Goal: Task Accomplishment & Management: Manage account settings

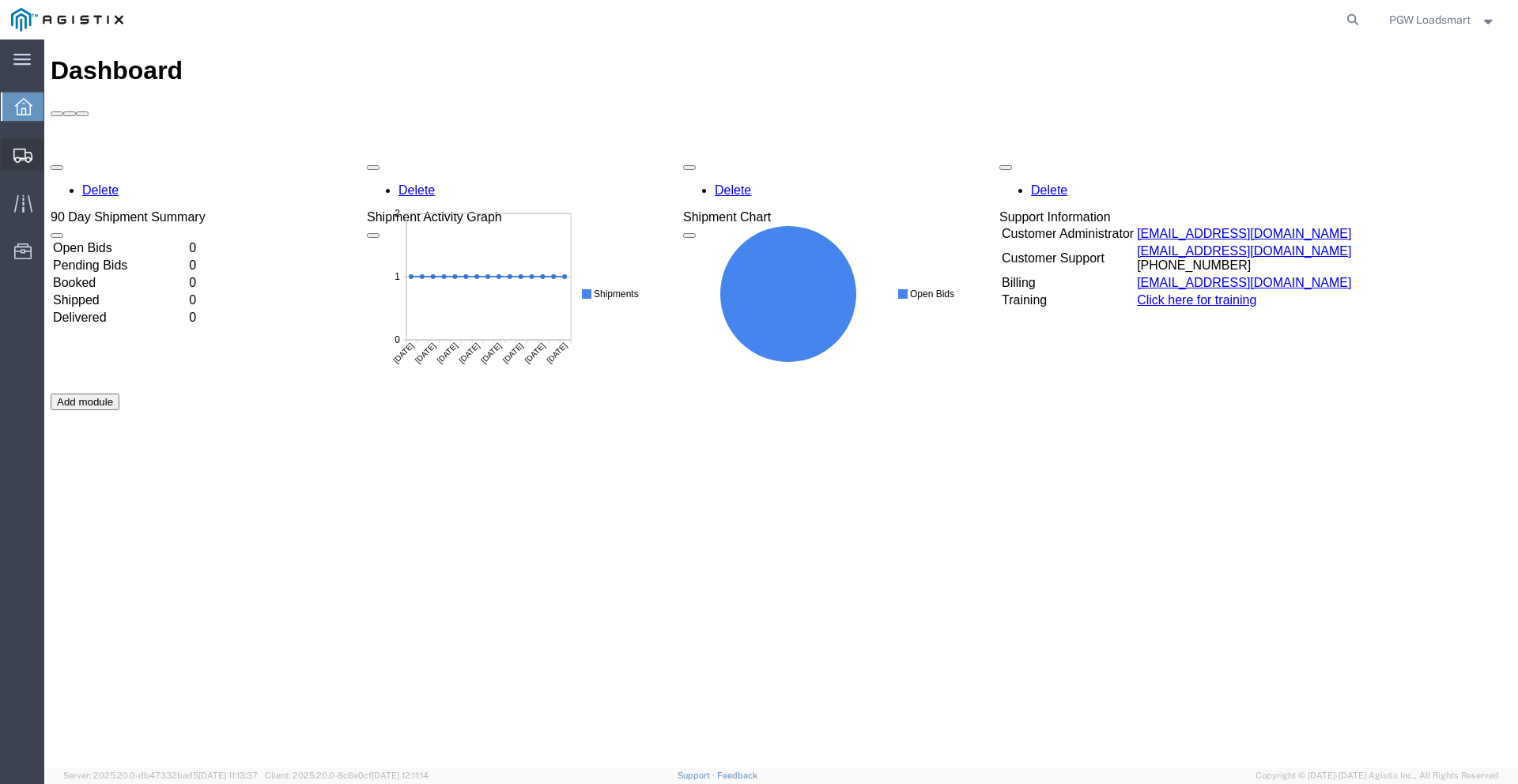
click at [17, 158] on icon at bounding box center [23, 156] width 19 height 14
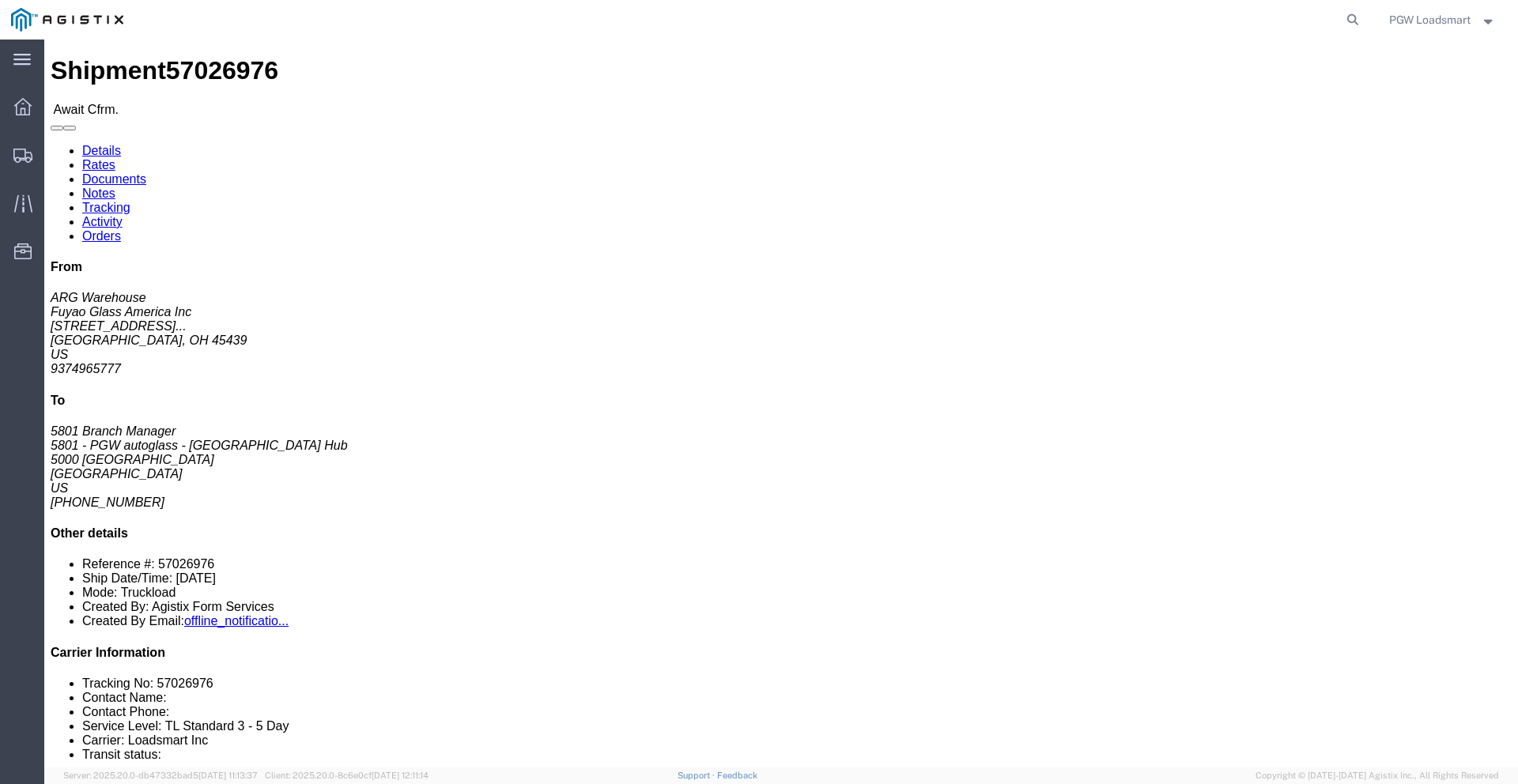
click link "Rates"
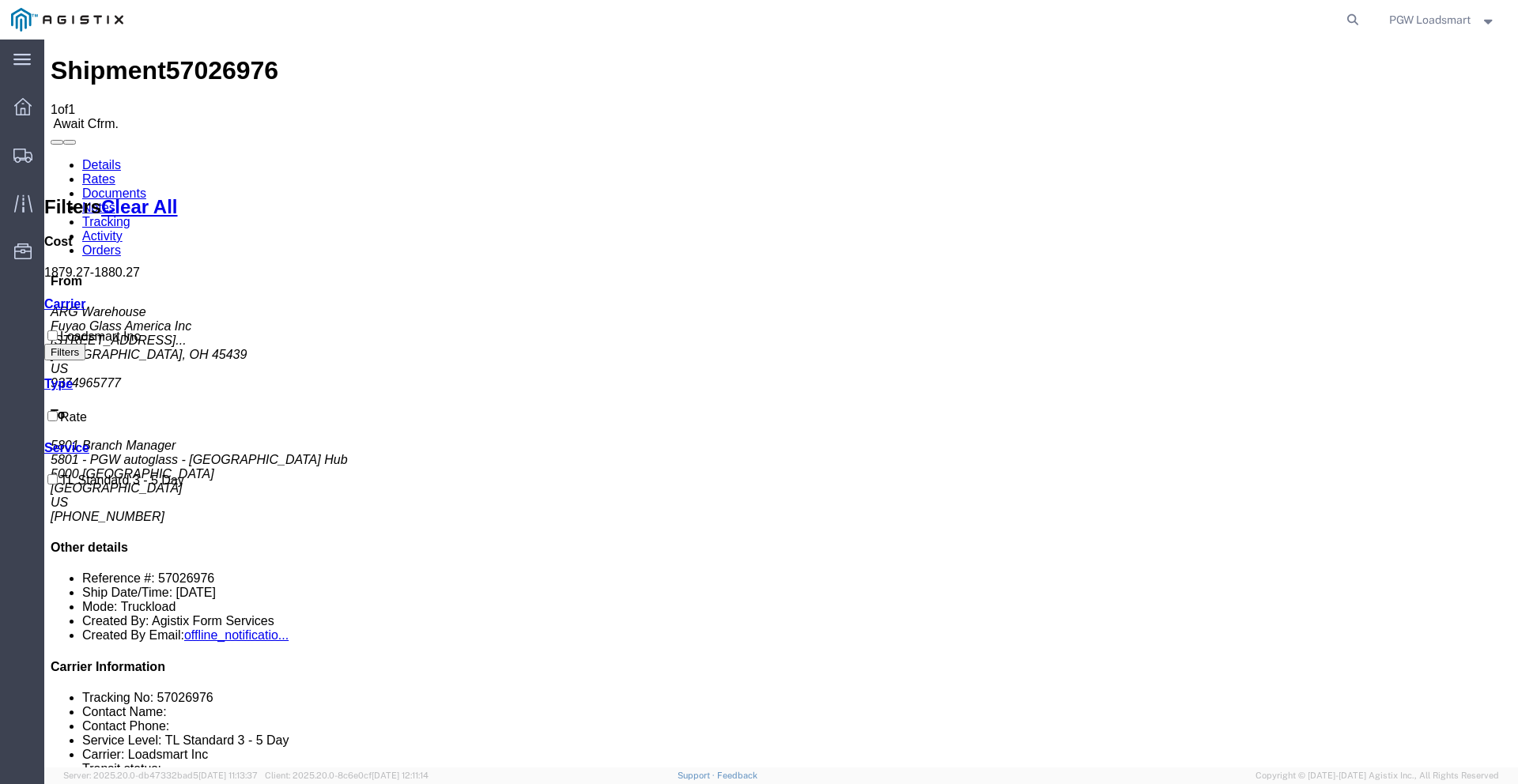
click at [104, 158] on link "Details" at bounding box center [101, 165] width 39 height 14
click link "Confirm"
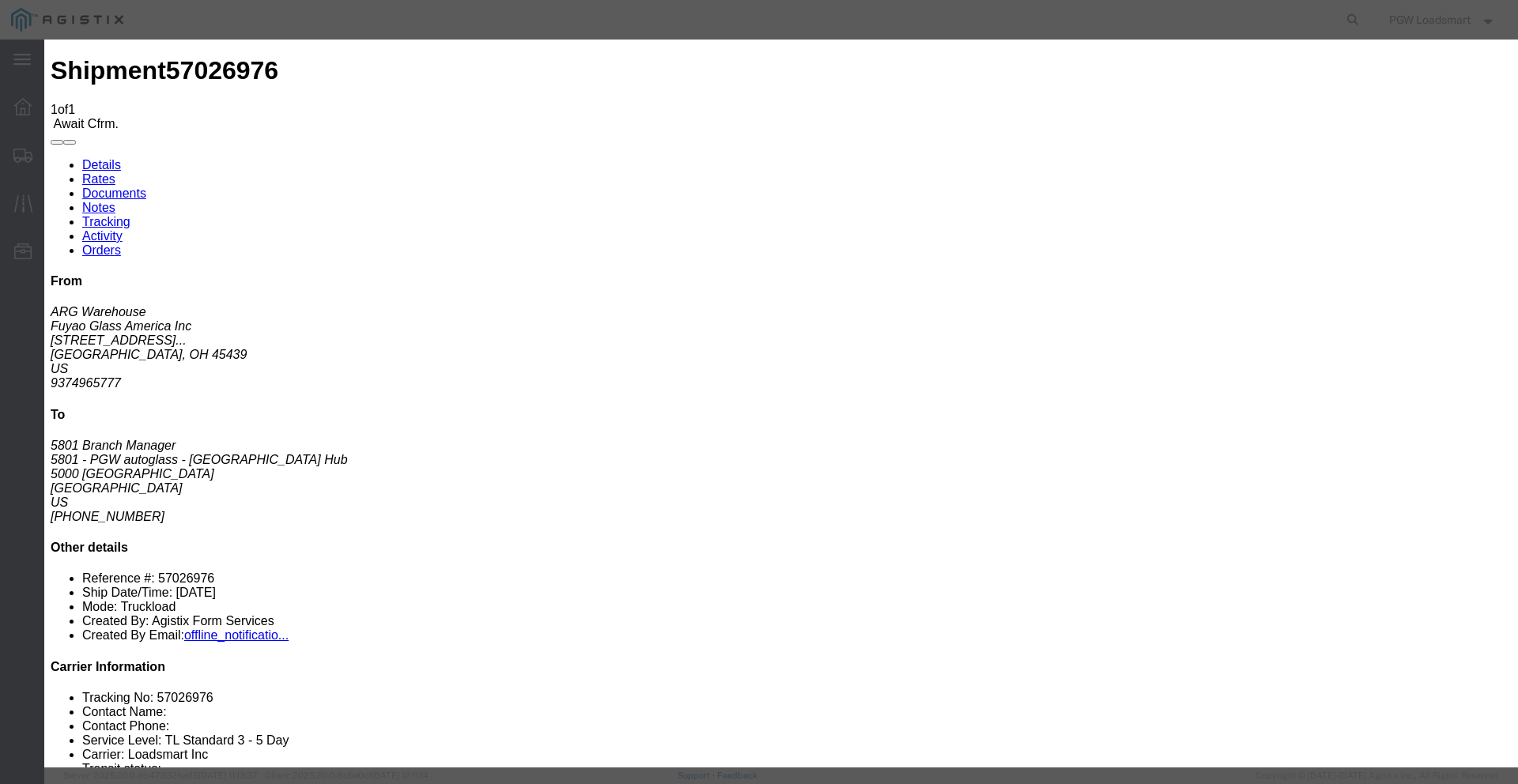
click button "Close"
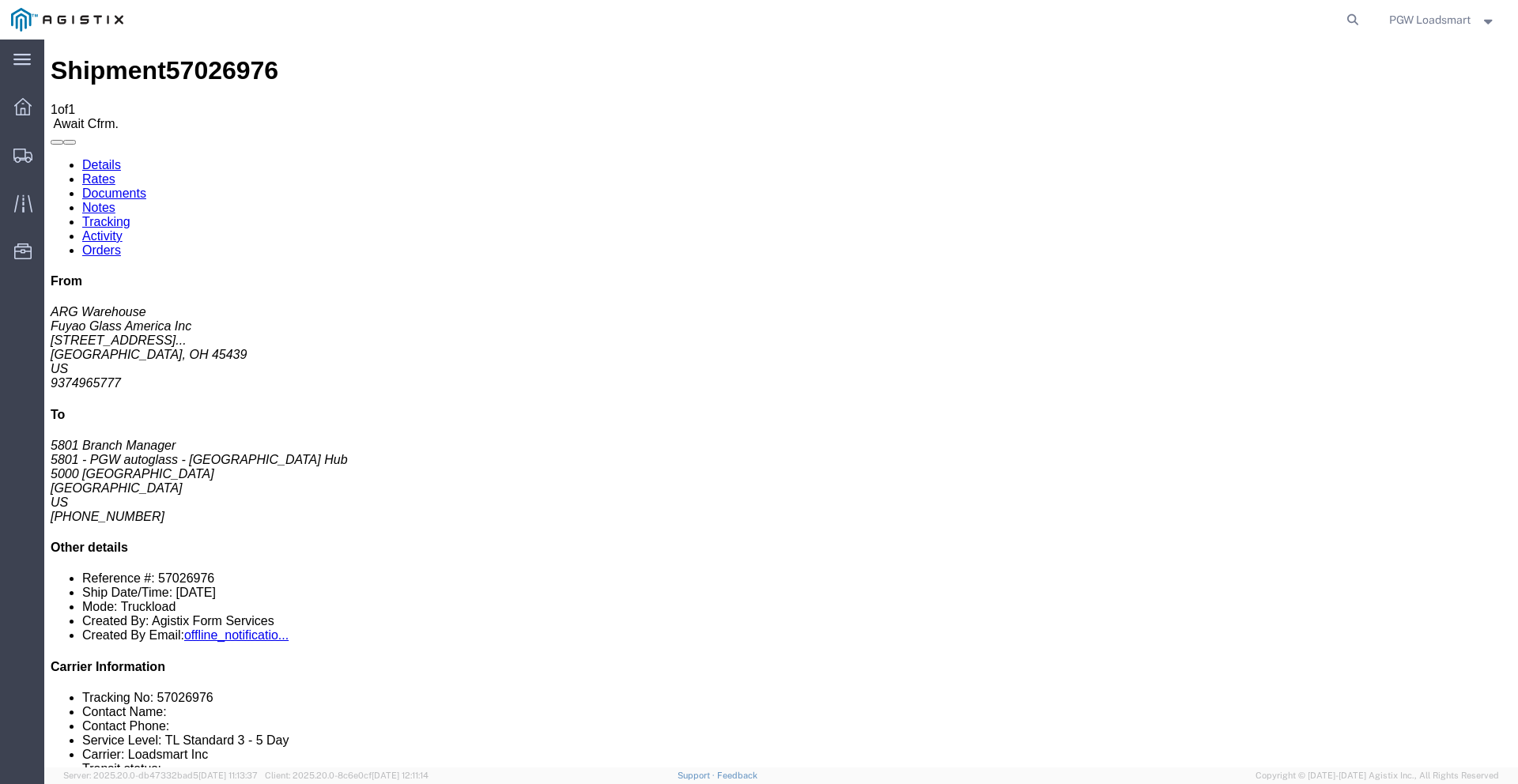
drag, startPoint x: 17, startPoint y: 182, endPoint x: 105, endPoint y: 187, distance: 88.1
click address "Fuyao Glass America Inc (ARG Warehouse) FUYA 2801 W Stroop Rd Attn: 2601 ARG Wa…"
copy address "2801 W Stroop Rd"
drag, startPoint x: 303, startPoint y: 185, endPoint x: 417, endPoint y: 201, distance: 115.1
click address "5801 - PGW autoglass - Fort Worth Hub (5801 Branch Manager) 5801 5000 South Fre…"
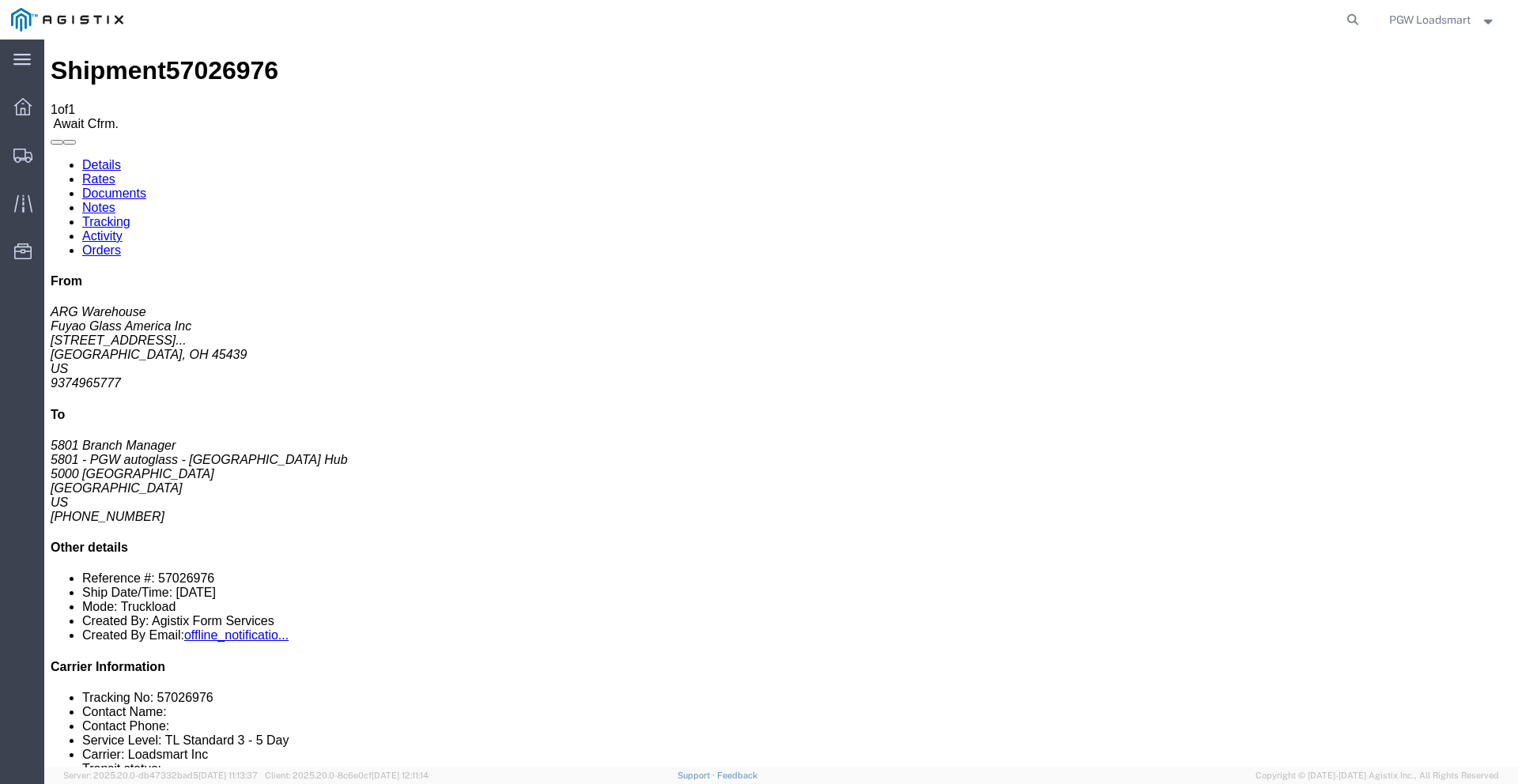
copy address "5000 South Freeway Fort Worth, TX 76115"
click link "Rates"
click at [106, 158] on link "Details" at bounding box center [101, 165] width 39 height 14
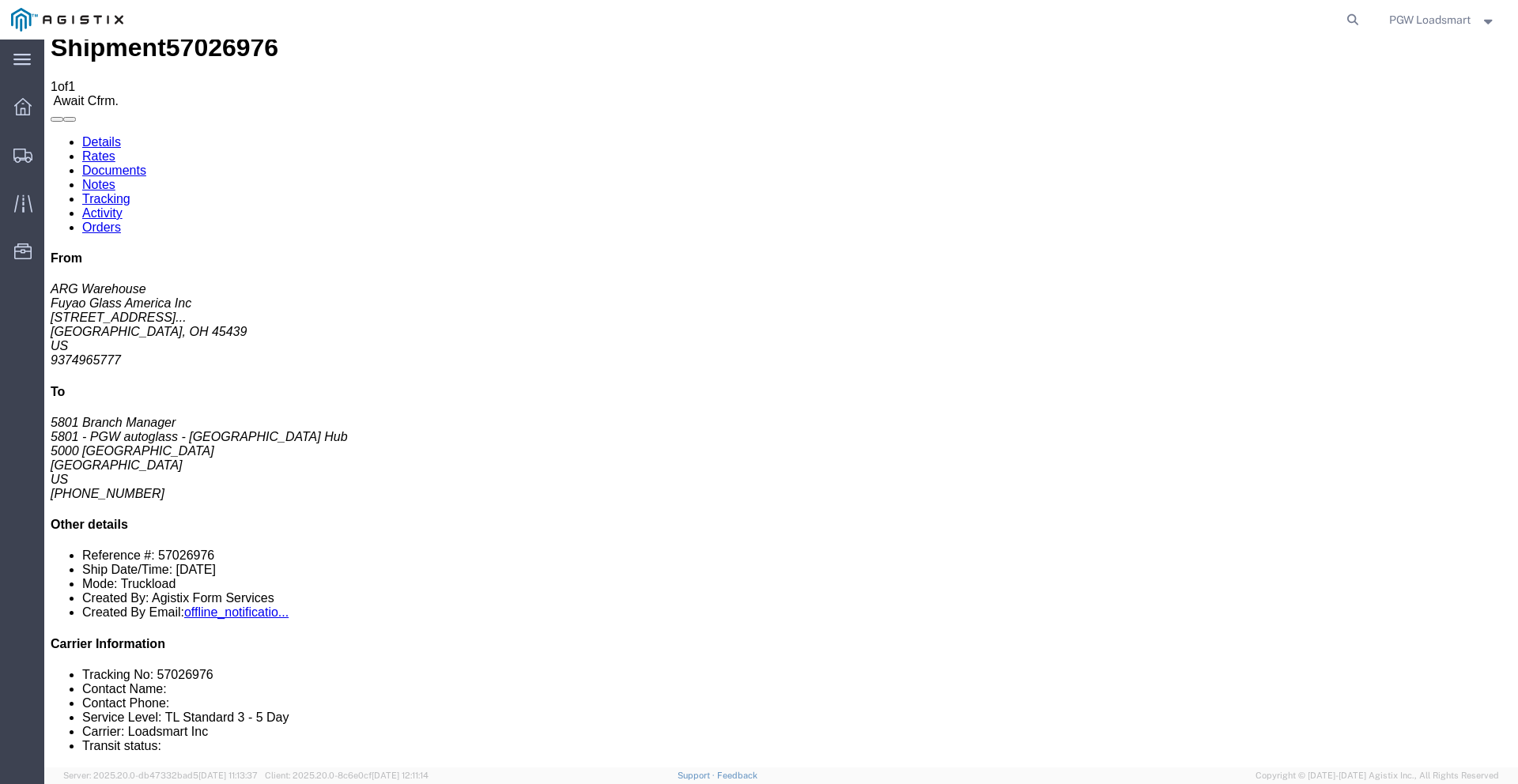
scroll to position [29, 0]
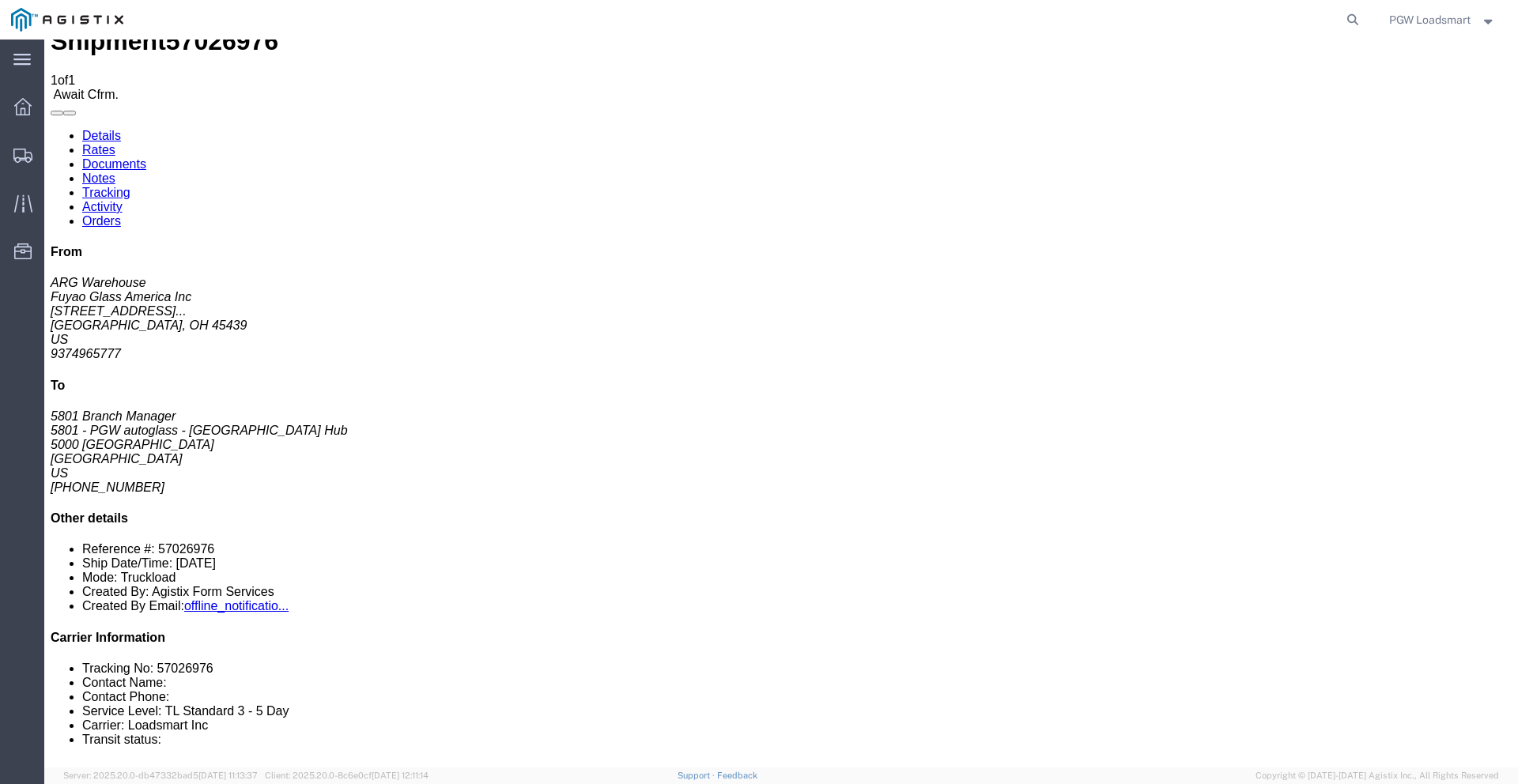
click b "57026976"
click div "Leg 1 - Truckload Vehicle 1: Standard Dry Van (53 Feet) Number of trucks: 1"
click link "Confirm"
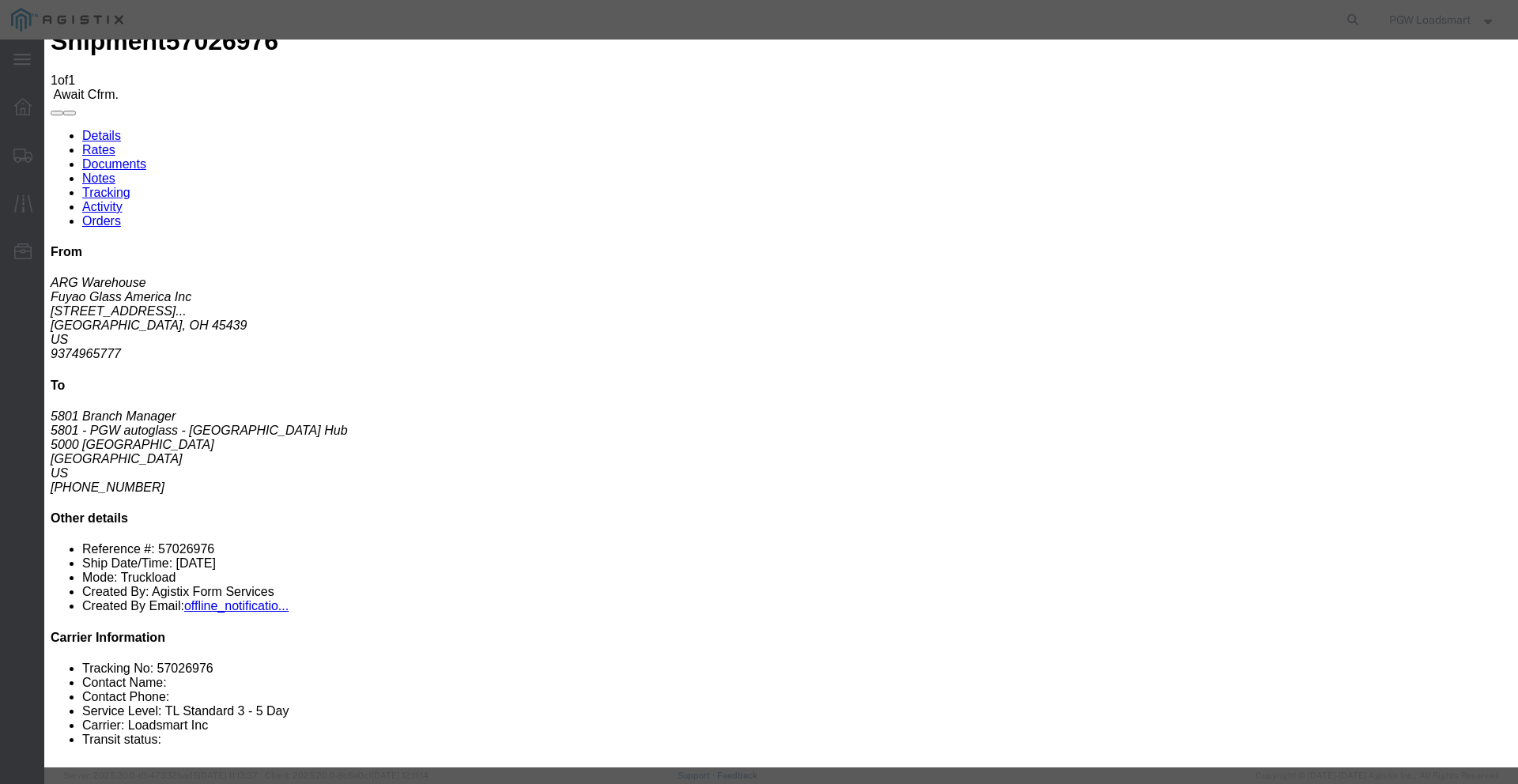
click input "text"
paste input "10089298"
type input "10089298"
click input "text"
type input "Nick Kregas"
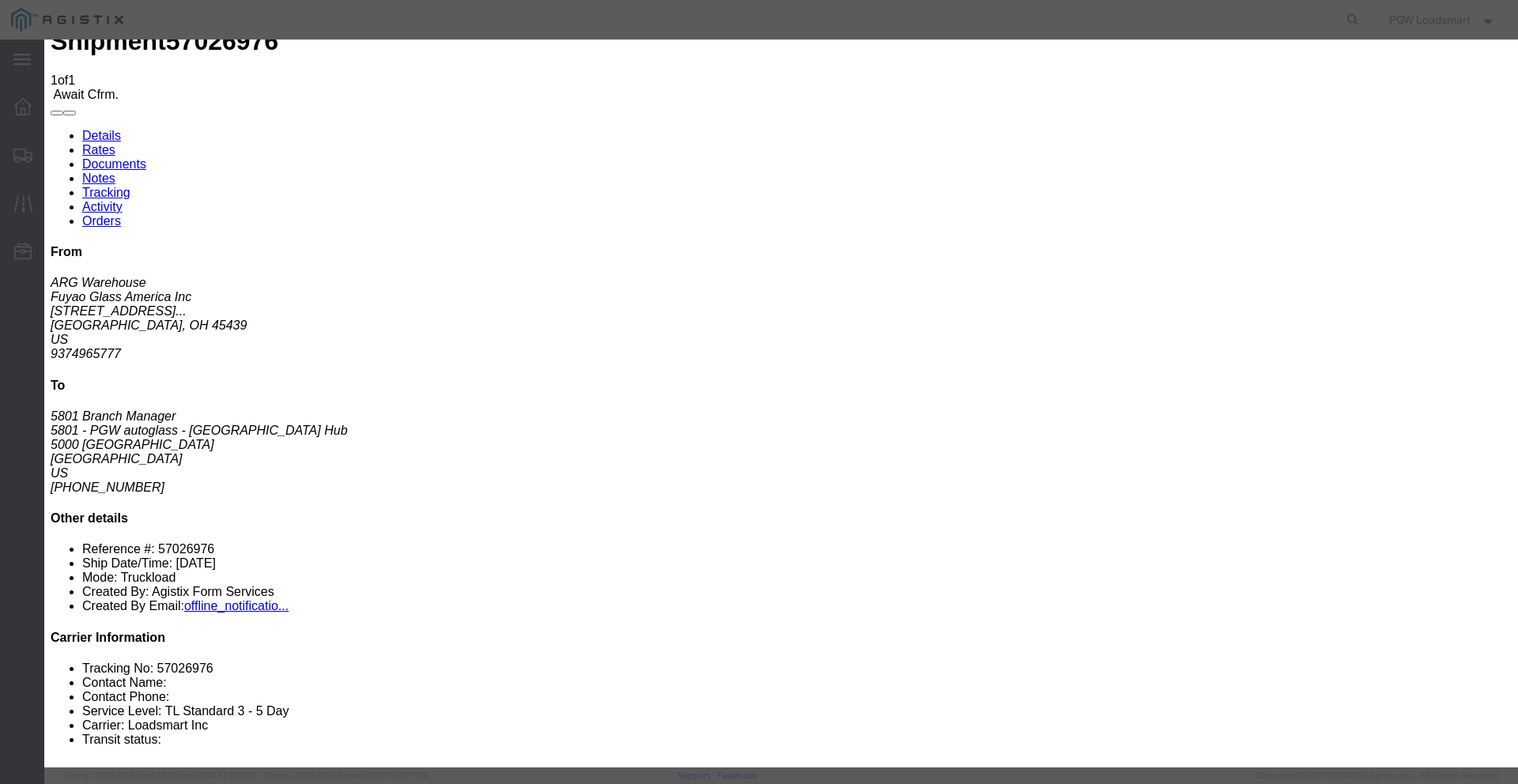
click input "text"
type input "9149966446"
click select "Select USDA Hold Cleared Customs Customs Released TSA Screening Break Stop Awai…"
click button "Submit"
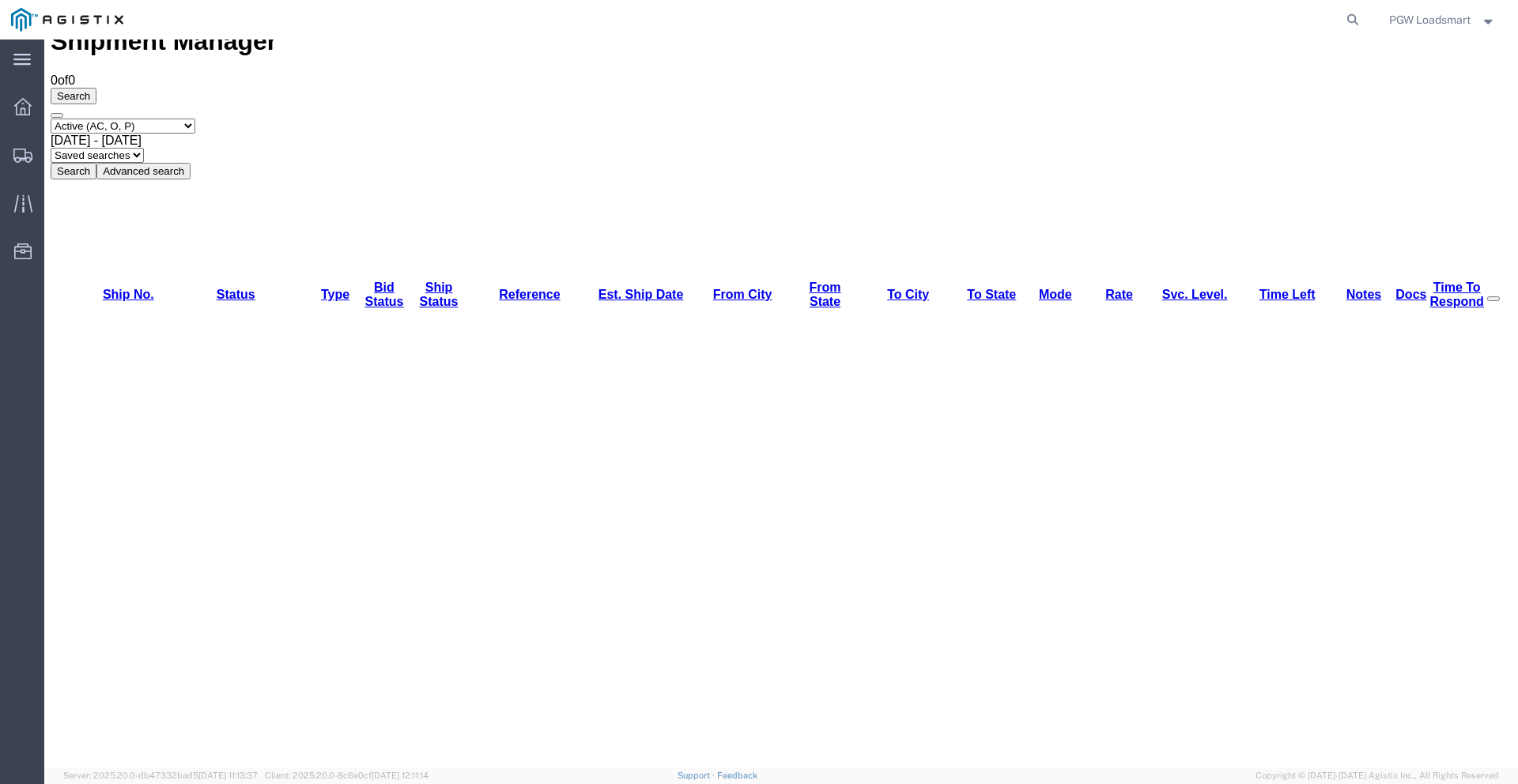
scroll to position [0, 0]
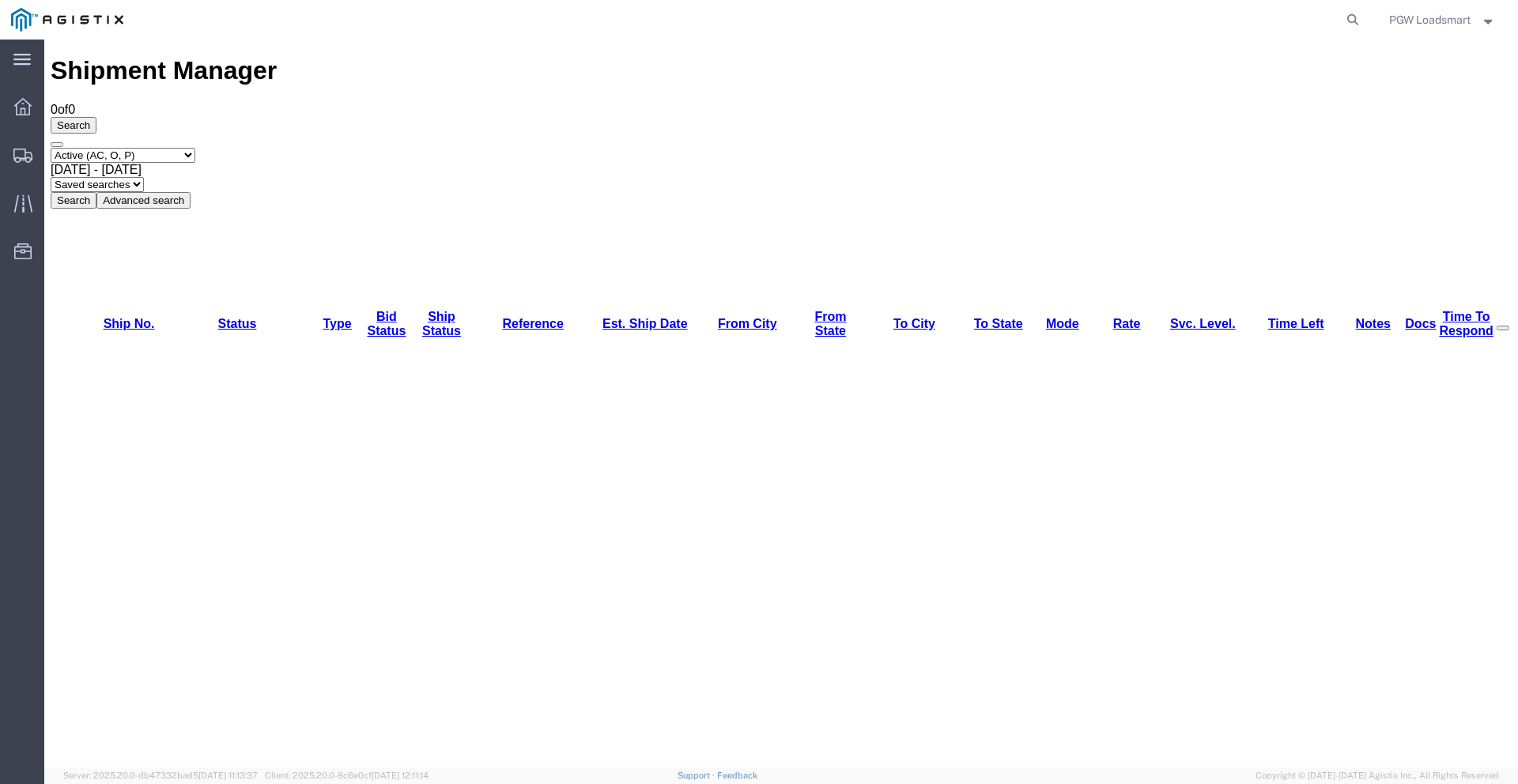
click at [183, 148] on select "Select status Active (AC, O, P) All Approved Awaiting Confirmation (AC) Booked …" at bounding box center [123, 155] width 145 height 15
select select "ALL"
click at [51, 148] on select "Select status Active (AC, O, P) All Approved Awaiting Confirmation (AC) Booked …" at bounding box center [123, 155] width 145 height 15
click at [96, 192] on button "Search" at bounding box center [74, 200] width 46 height 17
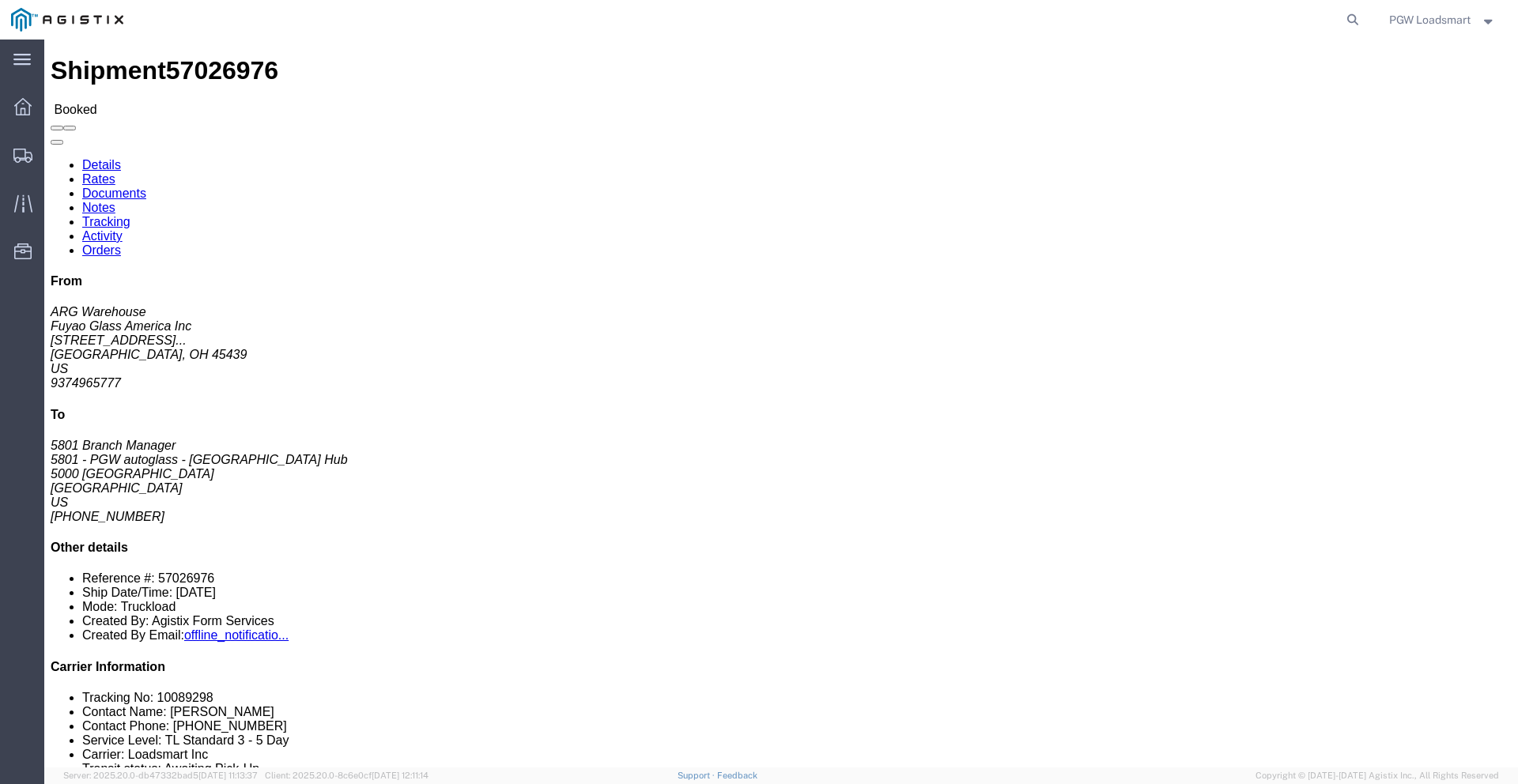
click link "Tracking"
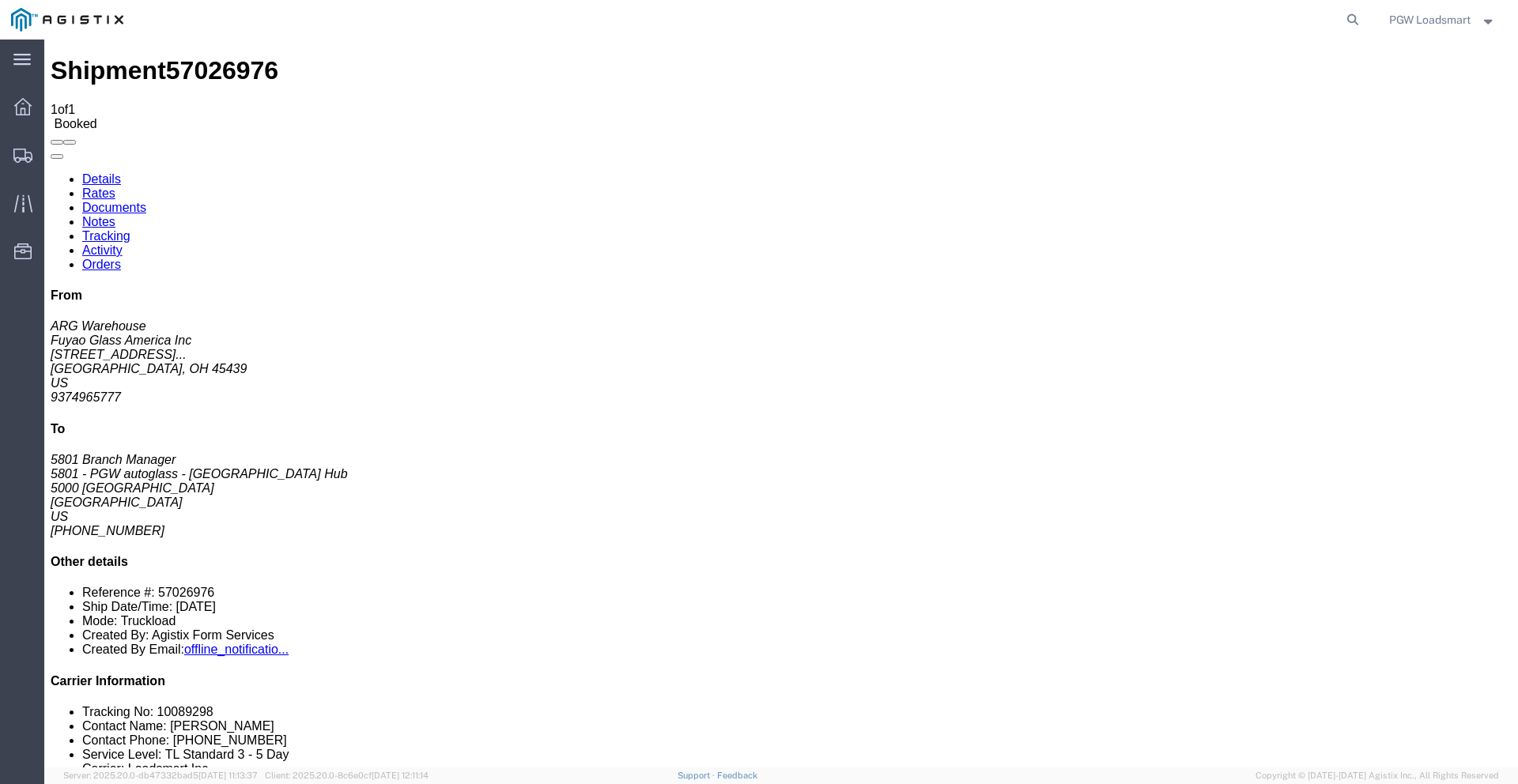
click at [111, 173] on link "Details" at bounding box center [101, 179] width 39 height 14
drag, startPoint x: 134, startPoint y: 266, endPoint x: 14, endPoint y: 266, distance: 120.0
click div "Ship From Fuyao Glass America Inc (ARG Warehouse) FUYA 2801 W Stroop Rd Attn: 2…"
copy address "jkernich@fuyaousa.com"
click b "57026976"
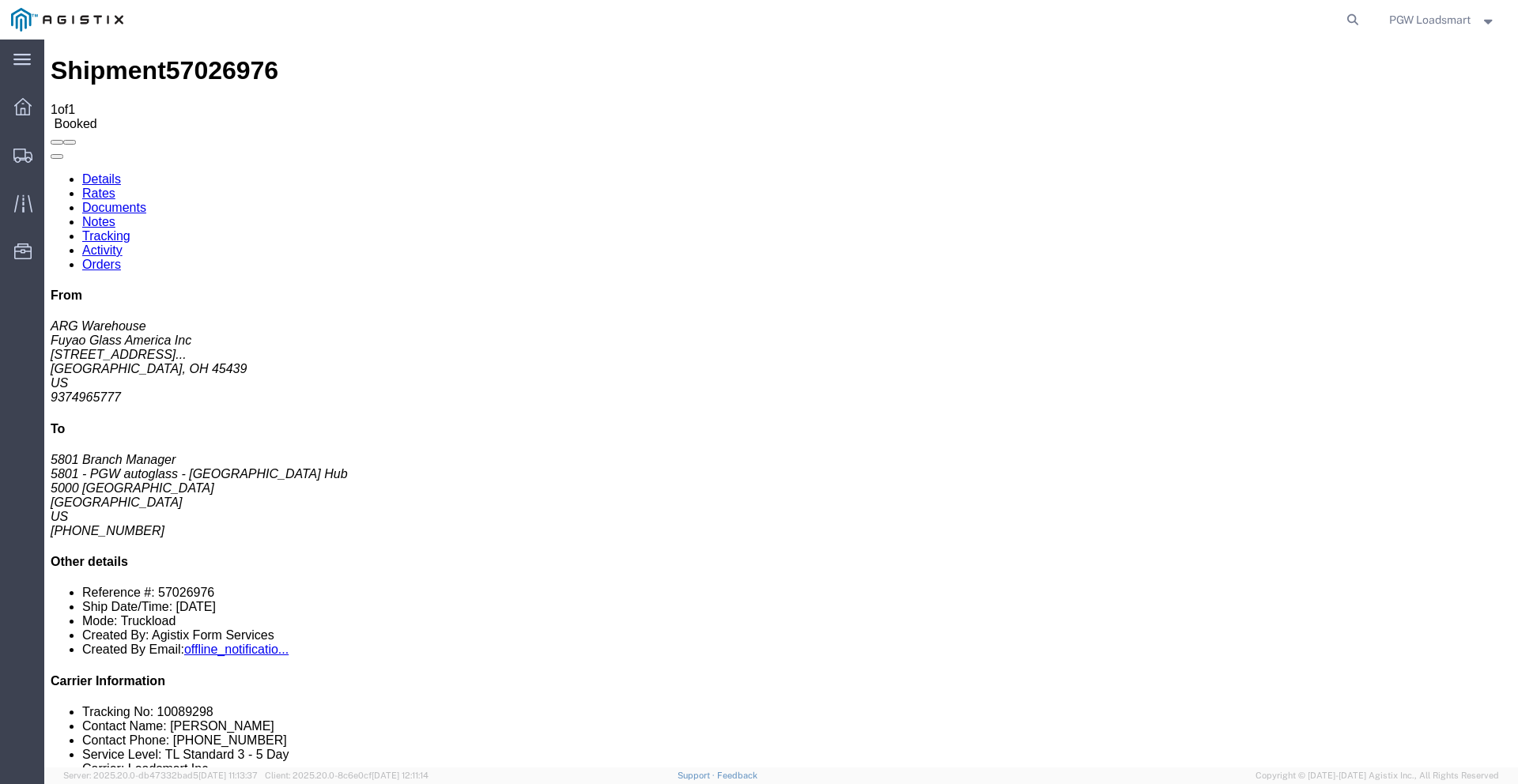
drag, startPoint x: 1011, startPoint y: 154, endPoint x: 1004, endPoint y: 160, distance: 9.2
click p "Bill Of Lading: 57026976 Purchase Order: FGA251233-5/FGA251238-5/FGA251239-2/FG…"
copy b "57026976"
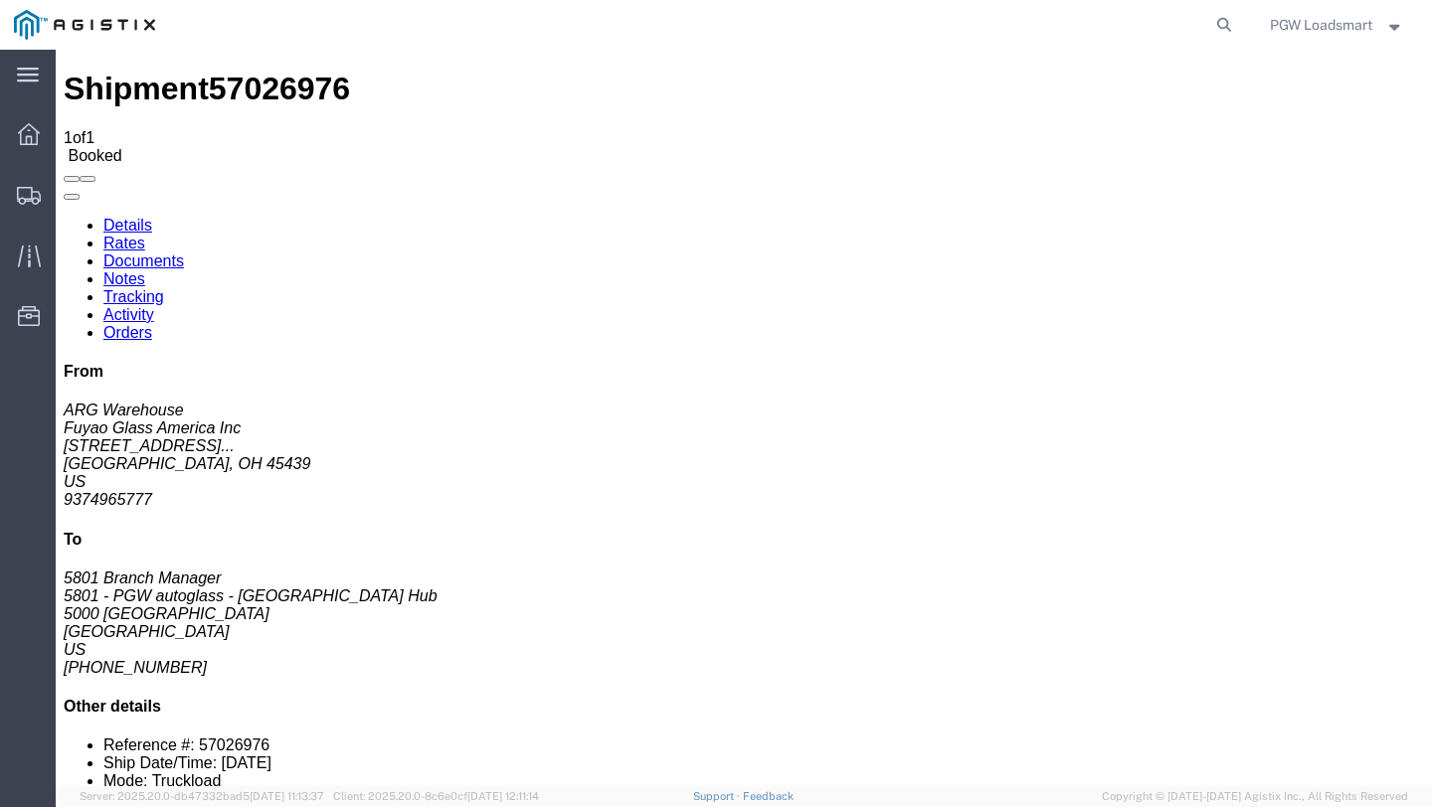
click div "Shipment Detail Ship From Fuyao Glass America Inc (ARG Warehouse) FUYA 2801 W S…"
